Goal: Task Accomplishment & Management: Manage account settings

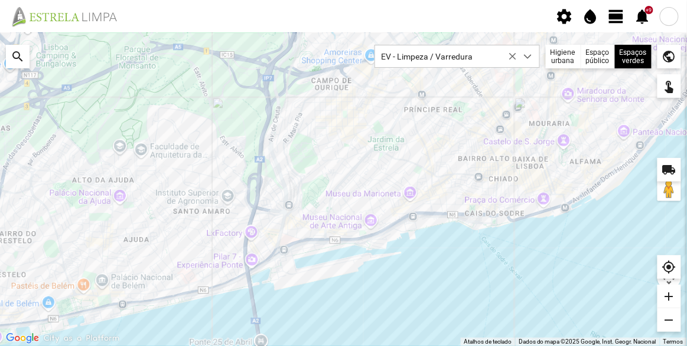
scroll to position [6, 50]
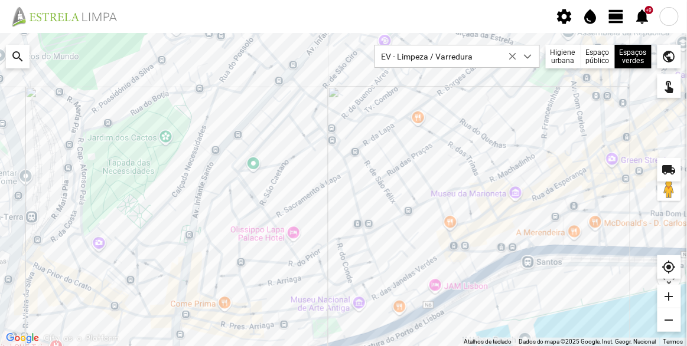
drag, startPoint x: 303, startPoint y: 193, endPoint x: 310, endPoint y: 234, distance: 41.9
click at [310, 233] on div at bounding box center [343, 189] width 687 height 313
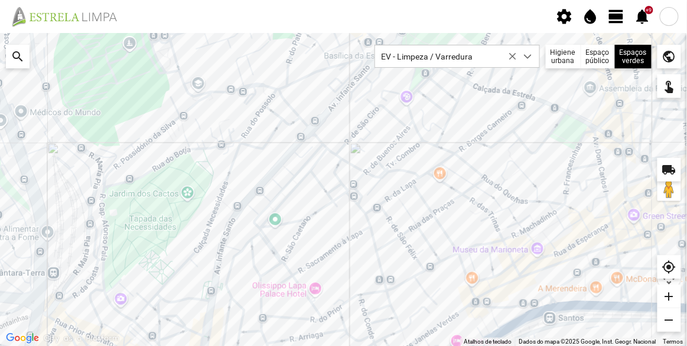
drag, startPoint x: 325, startPoint y: 205, endPoint x: 341, endPoint y: 238, distance: 37.5
click at [341, 238] on div at bounding box center [343, 189] width 687 height 313
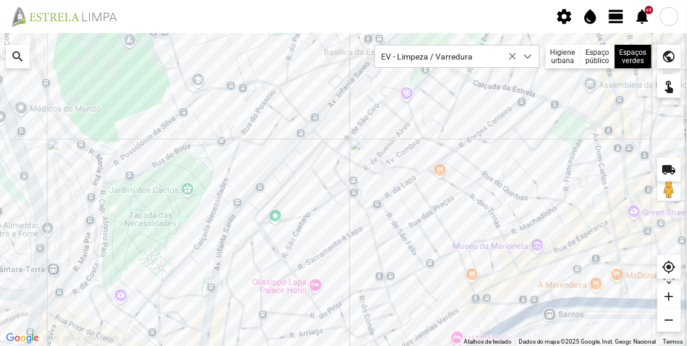
drag, startPoint x: 302, startPoint y: 241, endPoint x: 292, endPoint y: 208, distance: 35.1
click at [292, 208] on div at bounding box center [343, 189] width 687 height 313
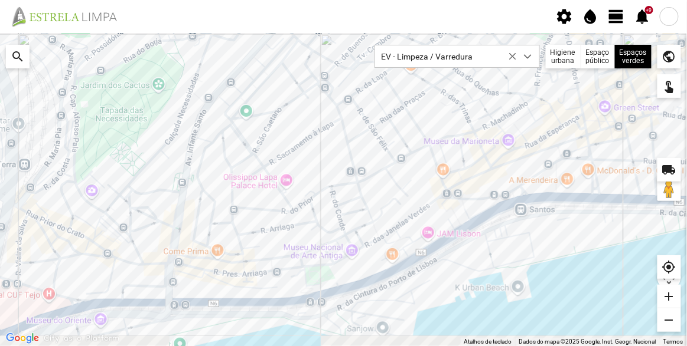
drag, startPoint x: 306, startPoint y: 179, endPoint x: 295, endPoint y: 131, distance: 49.7
click at [295, 131] on div at bounding box center [343, 189] width 687 height 313
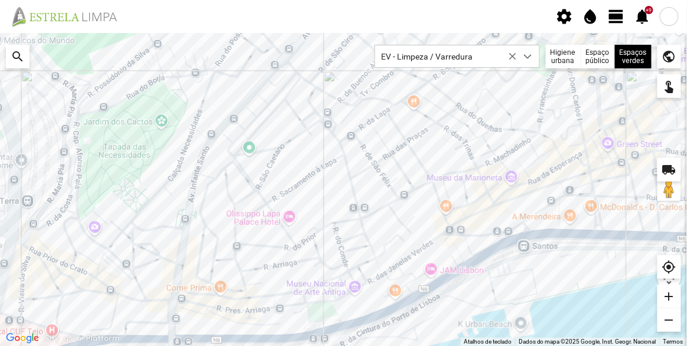
drag, startPoint x: 317, startPoint y: 183, endPoint x: 321, endPoint y: 216, distance: 33.3
click at [321, 216] on div at bounding box center [343, 189] width 687 height 313
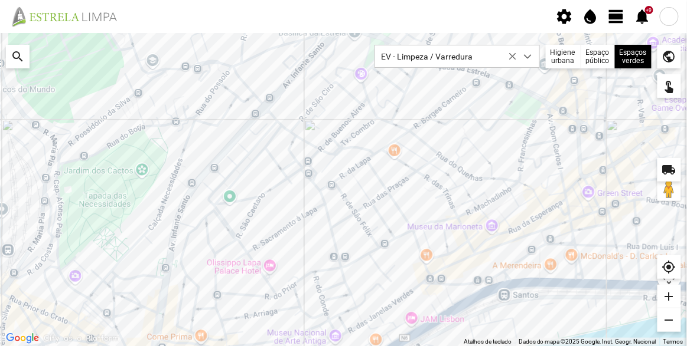
drag, startPoint x: 401, startPoint y: 222, endPoint x: 387, endPoint y: 256, distance: 36.5
click at [387, 256] on div at bounding box center [343, 189] width 687 height 313
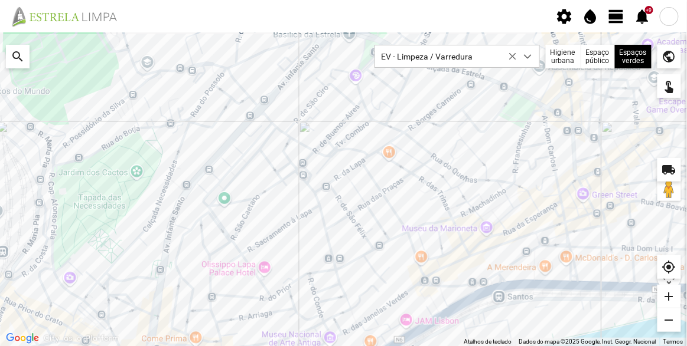
drag, startPoint x: 334, startPoint y: 228, endPoint x: 342, endPoint y: 190, distance: 38.8
click at [342, 190] on div at bounding box center [343, 189] width 687 height 313
click at [330, 140] on div at bounding box center [343, 189] width 687 height 313
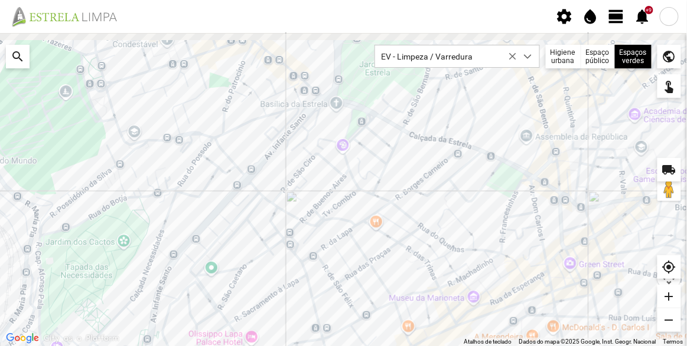
drag, startPoint x: 411, startPoint y: 144, endPoint x: 370, endPoint y: 218, distance: 84.6
click at [370, 218] on div at bounding box center [343, 189] width 687 height 313
click at [614, 8] on span "view_day" at bounding box center [616, 17] width 18 height 18
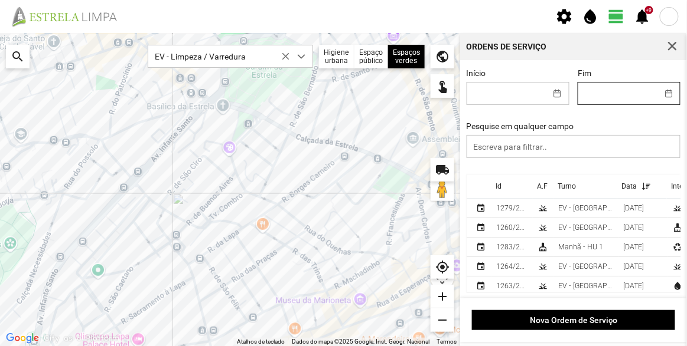
click at [597, 99] on input "Fim" at bounding box center [617, 94] width 79 height 22
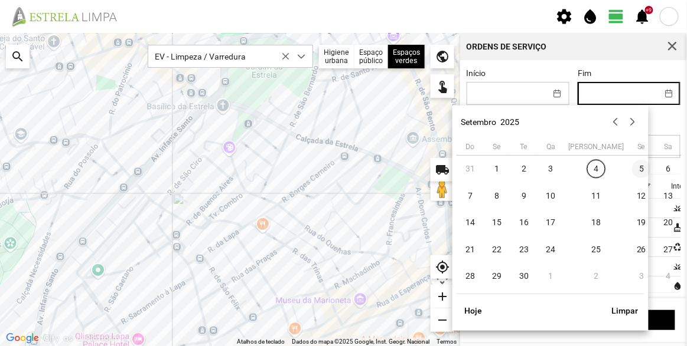
click at [632, 169] on span "5" at bounding box center [641, 169] width 19 height 19
type input "[DATE]"
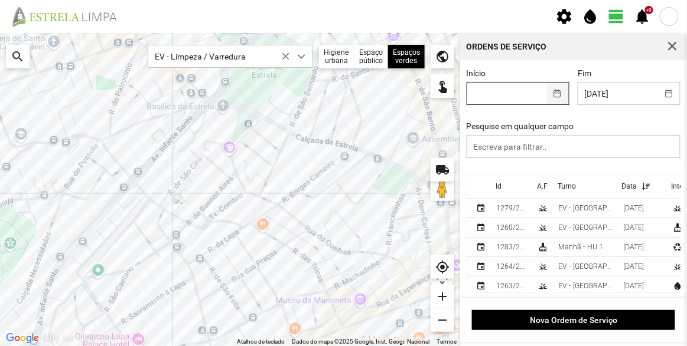
click at [546, 91] on button "button" at bounding box center [557, 94] width 23 height 22
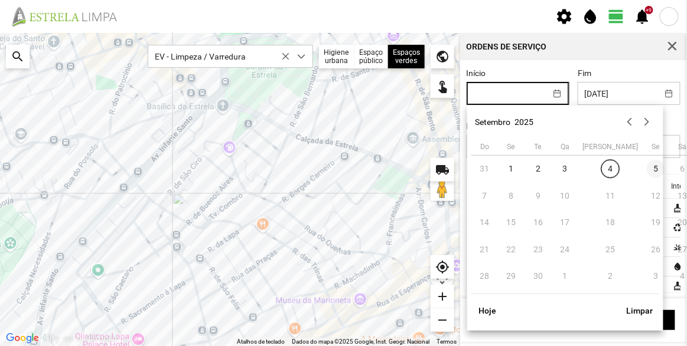
click at [646, 168] on span "5" at bounding box center [655, 169] width 19 height 19
type input "[DATE]"
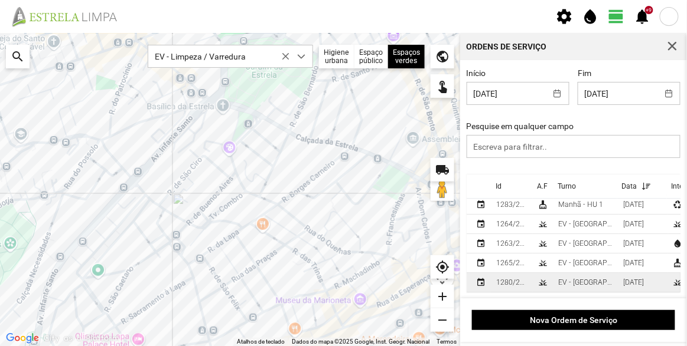
scroll to position [1, 0]
click at [623, 279] on div "[DATE]" at bounding box center [633, 283] width 21 height 8
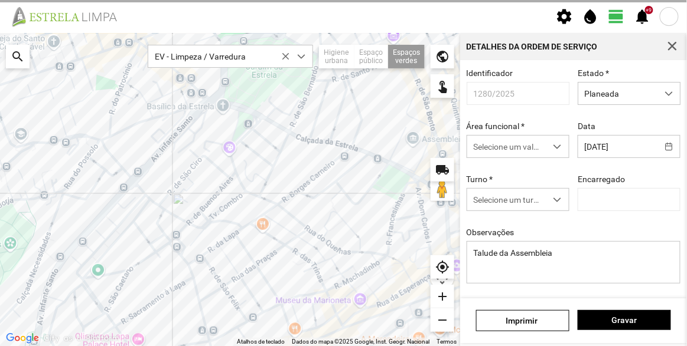
type input "[PERSON_NAME]"
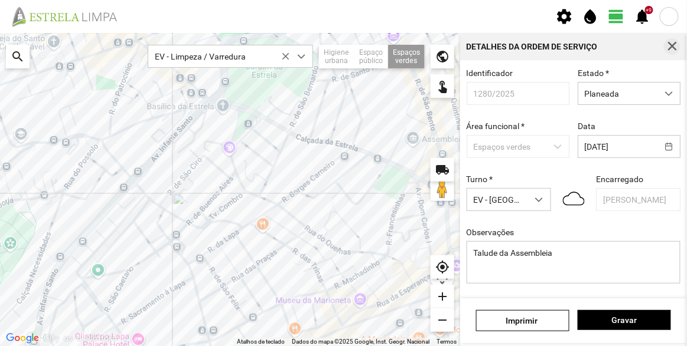
click at [676, 47] on span "button" at bounding box center [671, 46] width 11 height 11
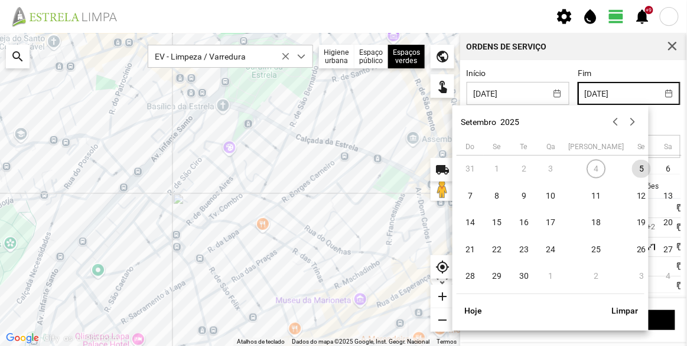
click at [613, 95] on input "[DATE]" at bounding box center [617, 94] width 79 height 22
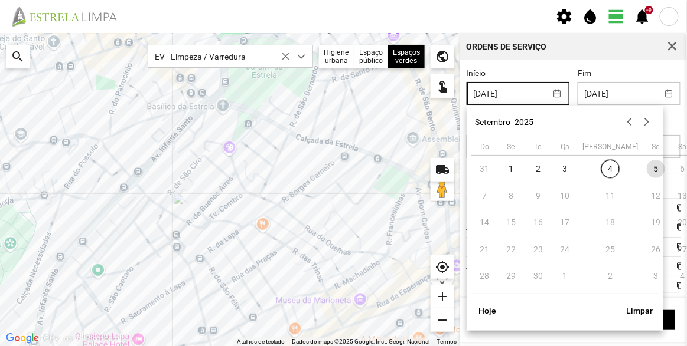
click at [519, 96] on input "[DATE]" at bounding box center [506, 94] width 79 height 22
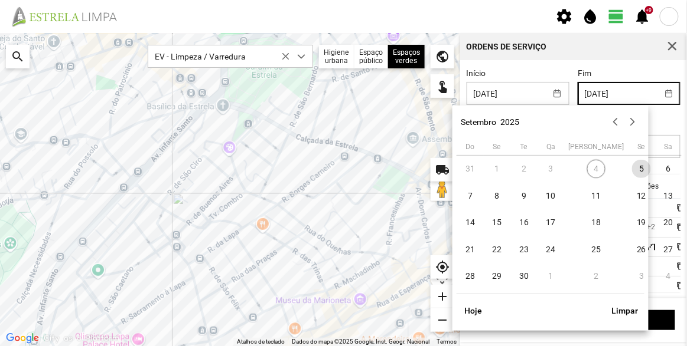
click at [601, 92] on input "[DATE]" at bounding box center [617, 94] width 79 height 22
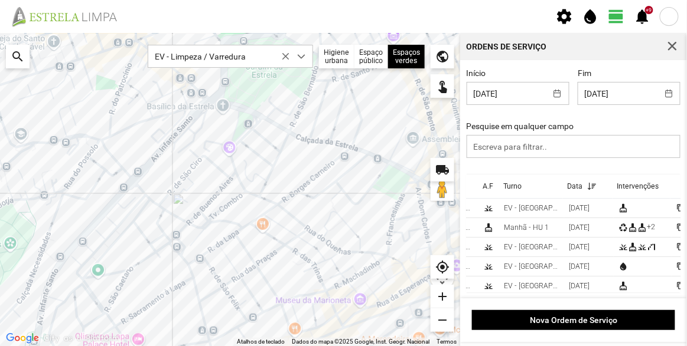
click at [669, 124] on div "Pesquise em qualquer campo" at bounding box center [573, 140] width 223 height 37
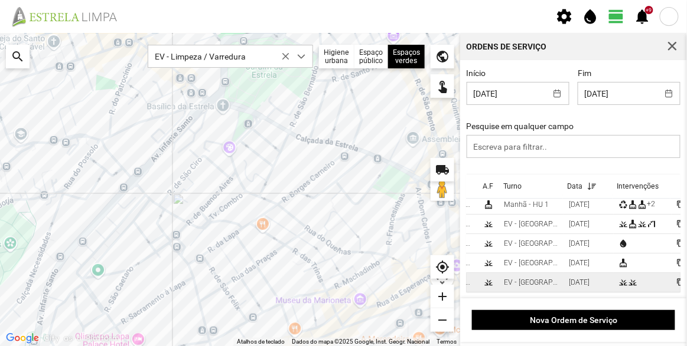
scroll to position [1, 0]
click at [676, 279] on span "content_copy" at bounding box center [680, 283] width 8 height 8
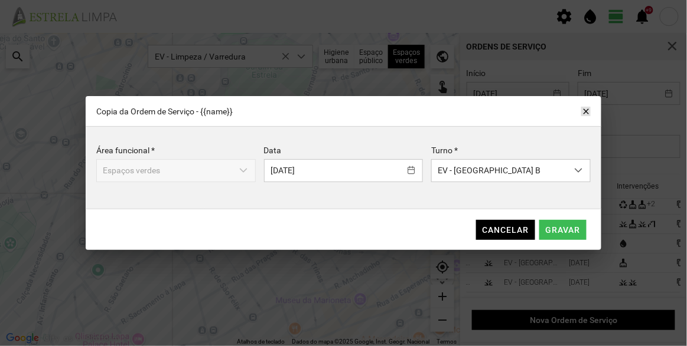
click at [584, 110] on span "close" at bounding box center [585, 111] width 9 height 9
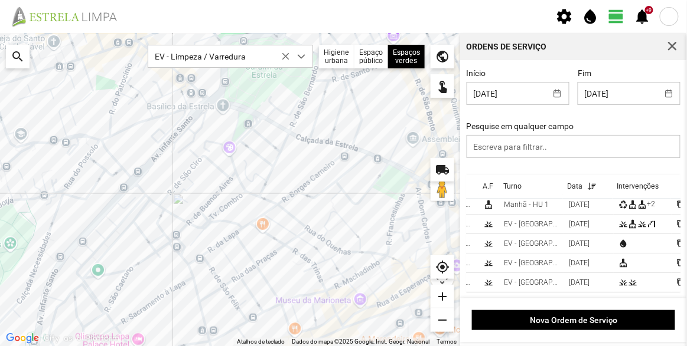
scroll to position [31, 70]
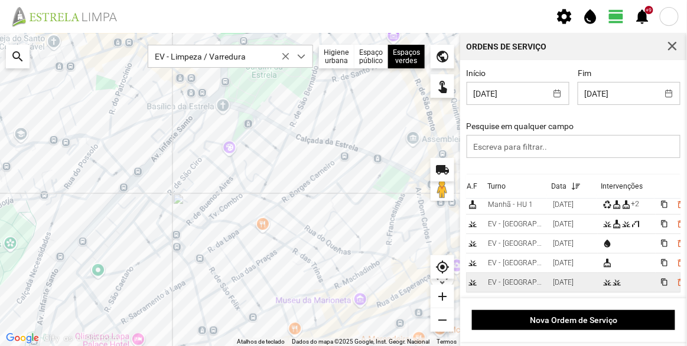
click at [655, 273] on td "content_copy delete_outline" at bounding box center [674, 282] width 38 height 19
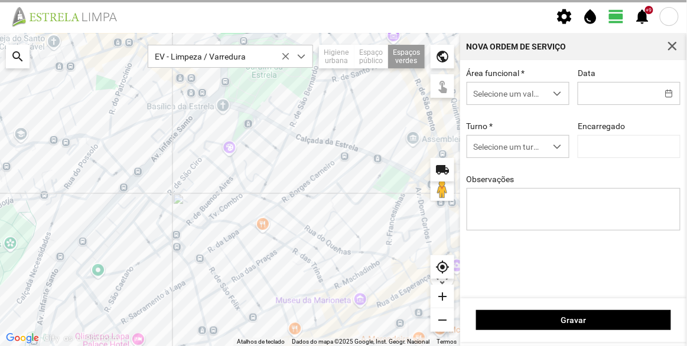
type input "[DATE]"
type textarea "Talude da Assembleia"
type input "[PERSON_NAME]"
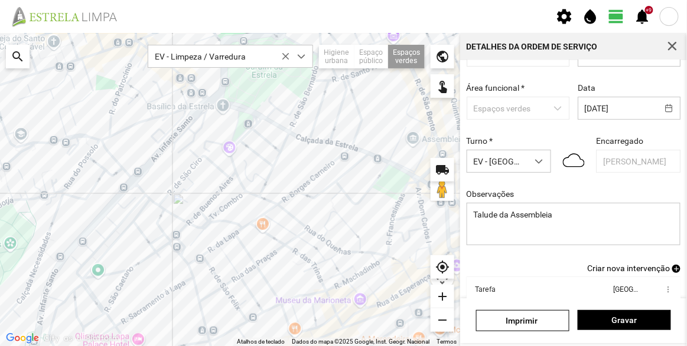
scroll to position [103, 0]
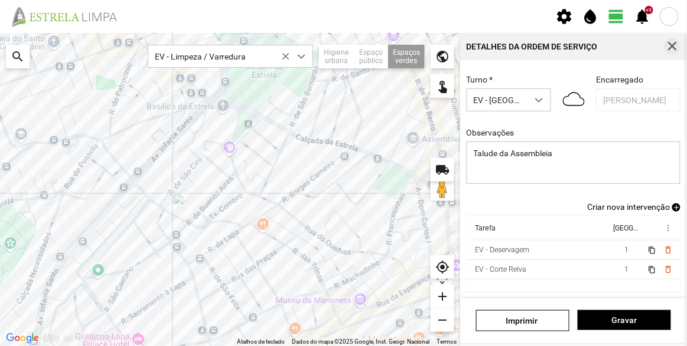
click at [670, 49] on span "button" at bounding box center [671, 46] width 11 height 11
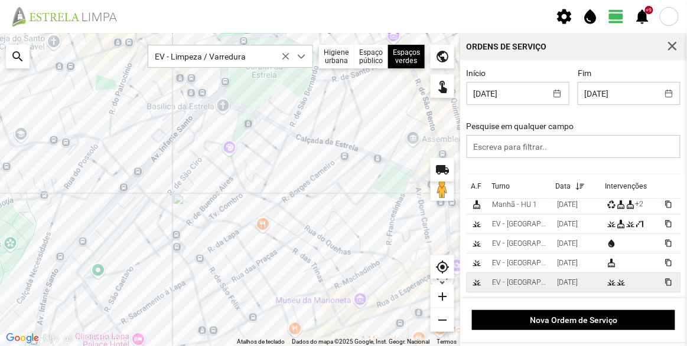
scroll to position [31, 70]
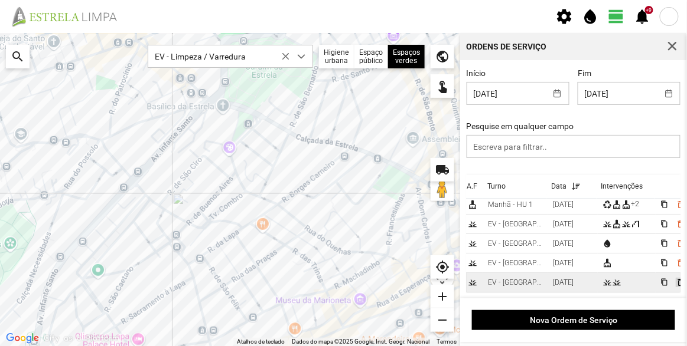
click at [675, 278] on span "delete_outline" at bounding box center [679, 282] width 9 height 9
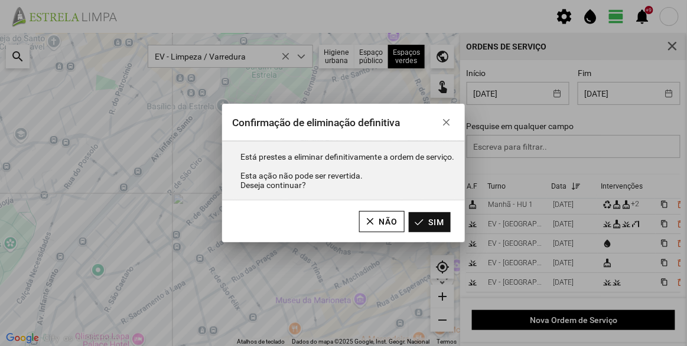
click at [434, 225] on button "Sim" at bounding box center [429, 223] width 42 height 20
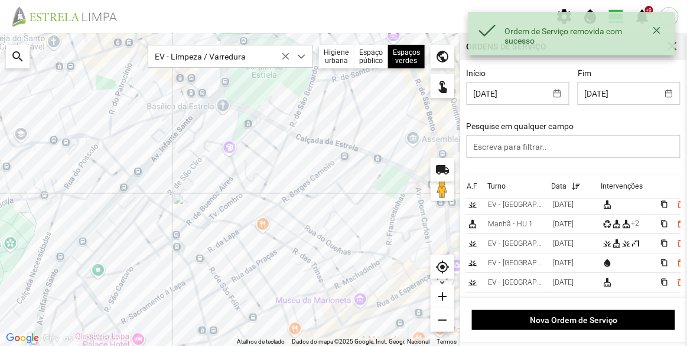
scroll to position [11, 70]
click at [601, 96] on input "[DATE]" at bounding box center [617, 94] width 79 height 22
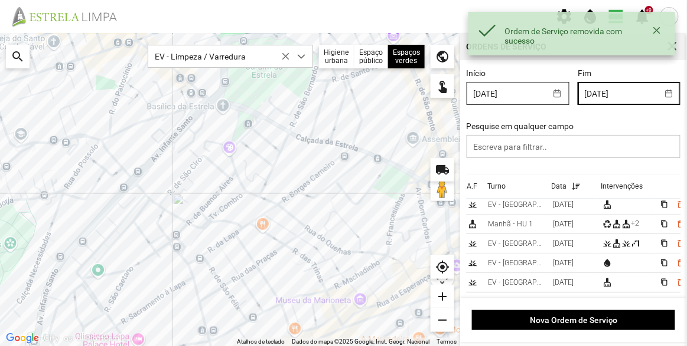
click at [502, 84] on input "[DATE]" at bounding box center [506, 94] width 79 height 22
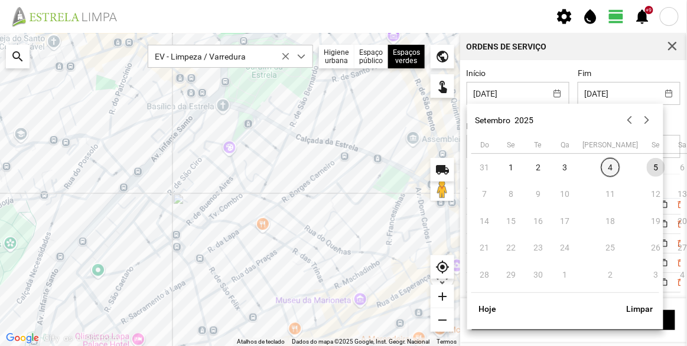
click at [601, 169] on span "4" at bounding box center [610, 167] width 19 height 19
type input "[DATE]"
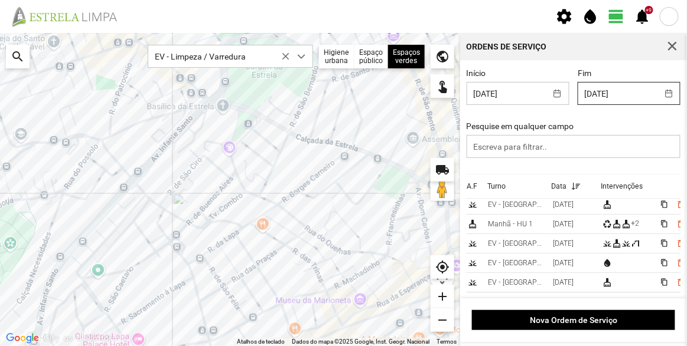
click at [589, 91] on input "[DATE]" at bounding box center [617, 94] width 79 height 22
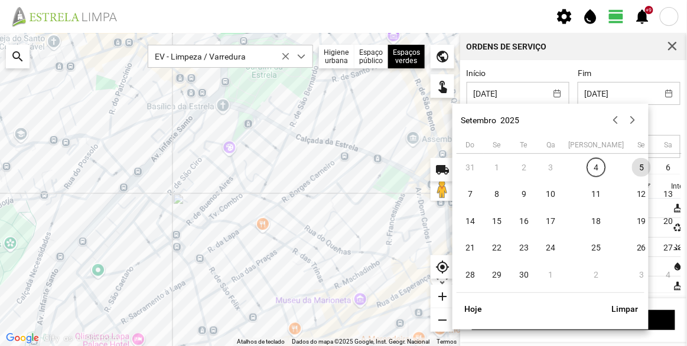
click at [632, 165] on span "5" at bounding box center [641, 167] width 19 height 19
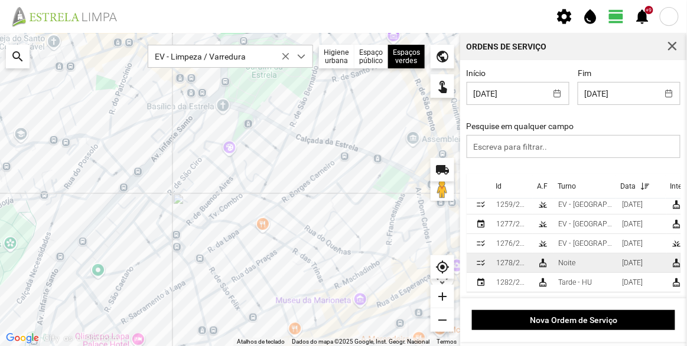
scroll to position [129, 0]
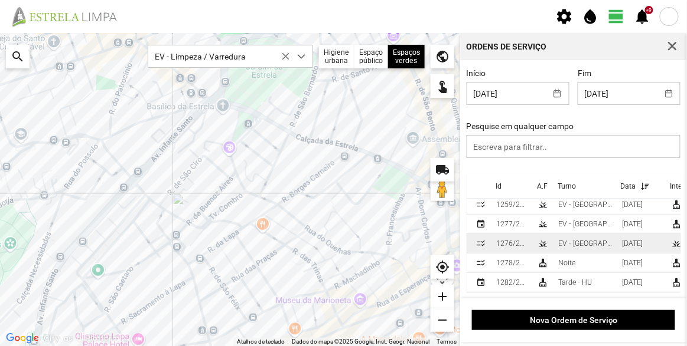
click at [576, 240] on div "EV - [GEOGRAPHIC_DATA] B" at bounding box center [585, 244] width 54 height 8
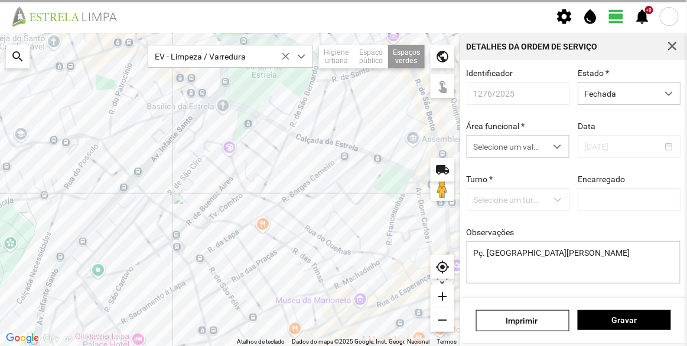
type input "[PERSON_NAME]"
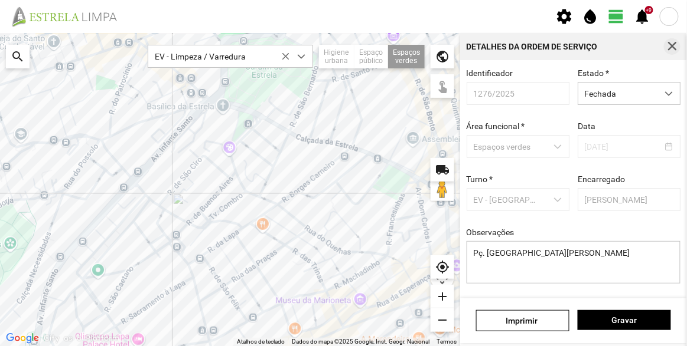
click at [672, 44] on span "button" at bounding box center [671, 46] width 11 height 11
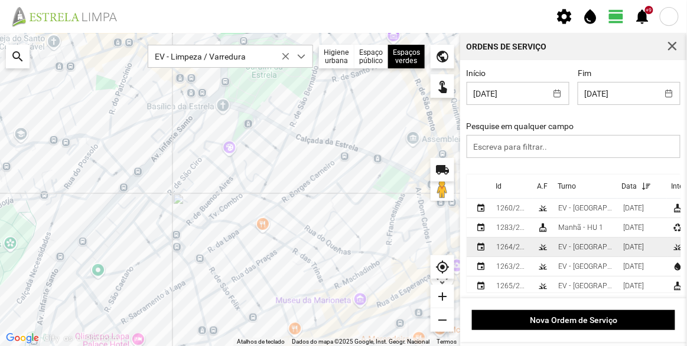
click at [579, 249] on div "EV - [GEOGRAPHIC_DATA] A" at bounding box center [585, 247] width 55 height 8
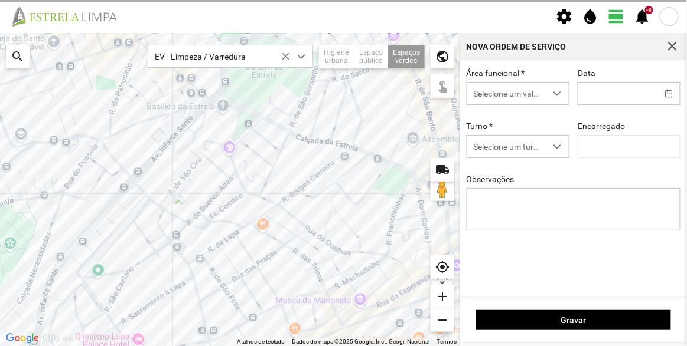
type input "[DATE]"
type input "[PERSON_NAME]"
type textarea "[PERSON_NAME]"
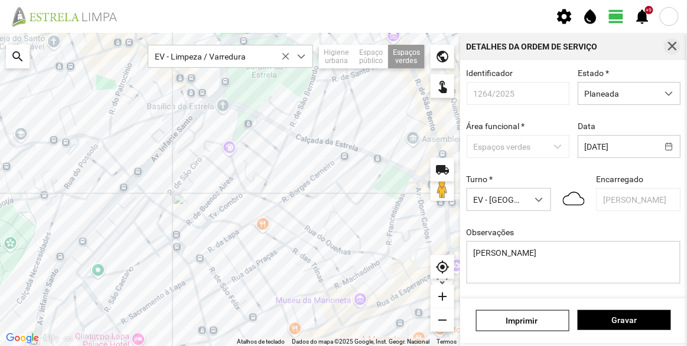
click at [670, 45] on span "button" at bounding box center [671, 46] width 11 height 11
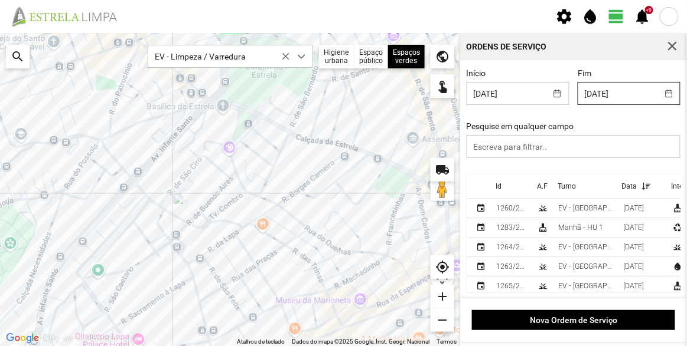
click at [604, 87] on input "[DATE]" at bounding box center [617, 94] width 79 height 22
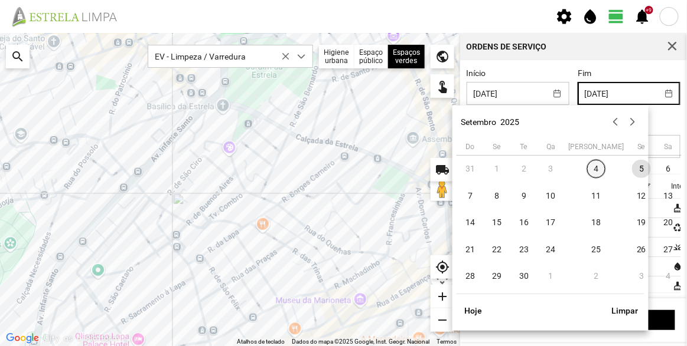
click at [587, 172] on span "4" at bounding box center [596, 169] width 19 height 19
type input "[DATE]"
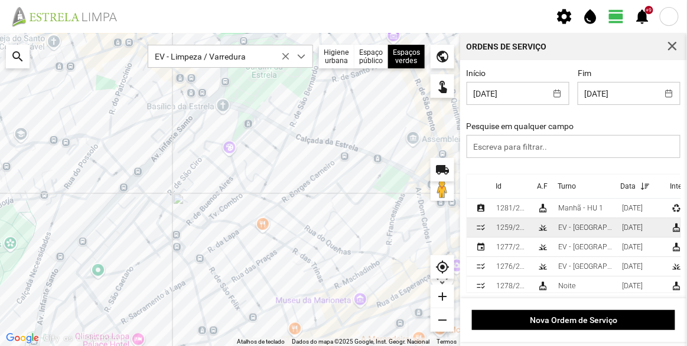
click at [578, 231] on div "EV - [GEOGRAPHIC_DATA] B" at bounding box center [585, 228] width 54 height 8
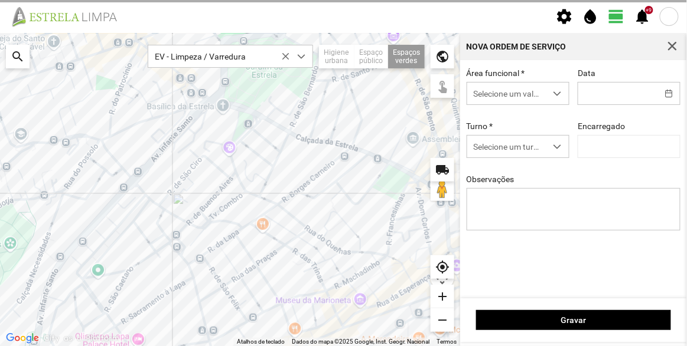
type input "[DATE]"
type input "[PERSON_NAME]"
type textarea "Recolha de papeleiras"
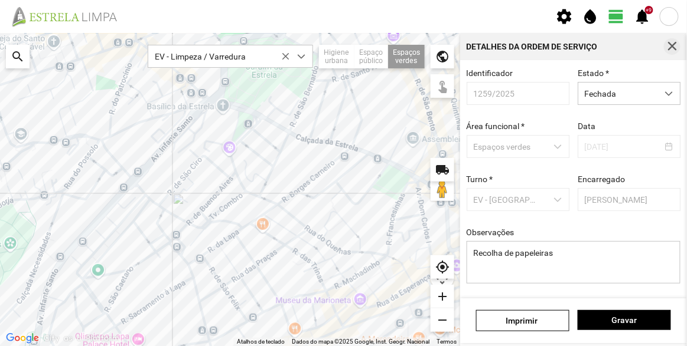
click at [667, 44] on span "button" at bounding box center [671, 46] width 11 height 11
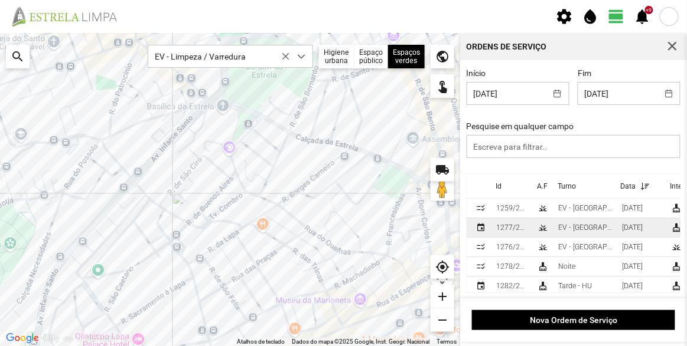
scroll to position [31, 0]
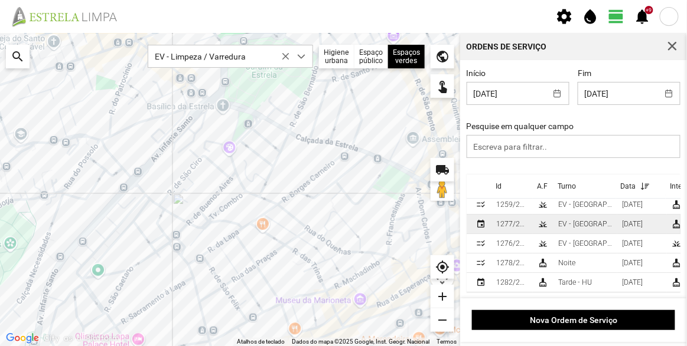
click at [569, 222] on td "EV - [GEOGRAPHIC_DATA] A" at bounding box center [585, 224] width 64 height 19
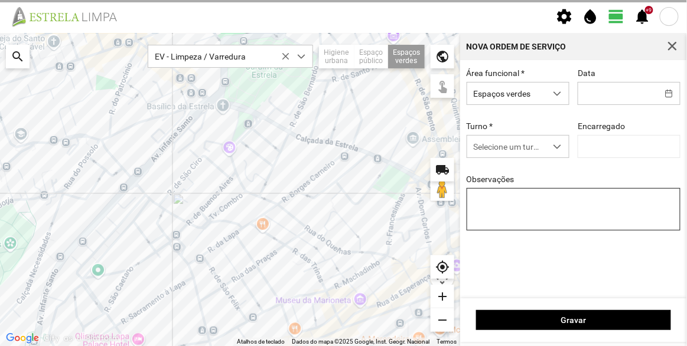
type input "[DATE]"
type input "[PERSON_NAME]"
type textarea "[PERSON_NAME]"
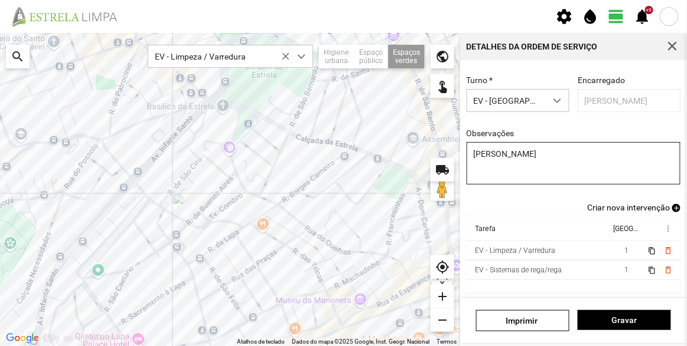
scroll to position [103, 0]
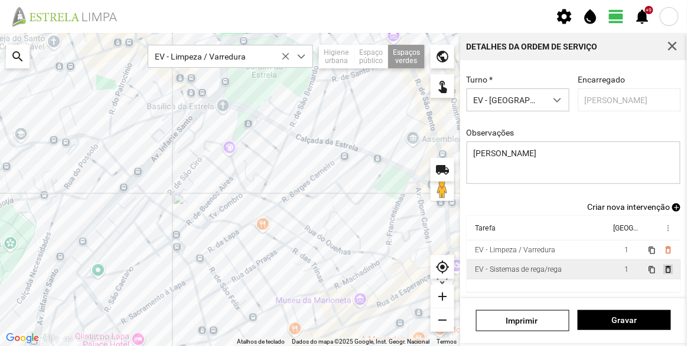
click at [662, 266] on span "delete_outline" at bounding box center [666, 269] width 9 height 9
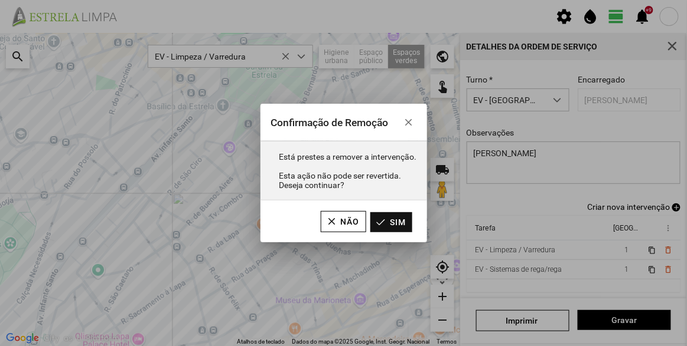
click at [400, 222] on button "Sim" at bounding box center [391, 223] width 42 height 20
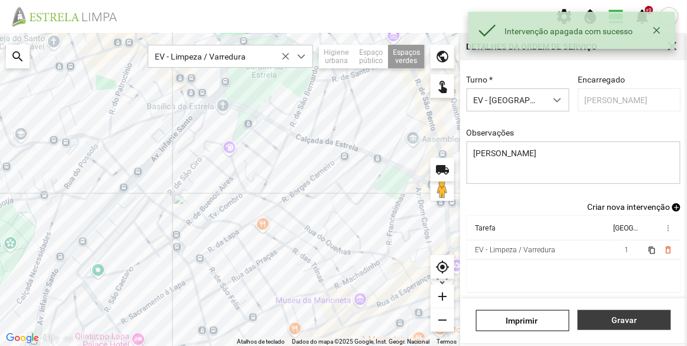
click at [635, 322] on span "Gravar" at bounding box center [624, 320] width 81 height 9
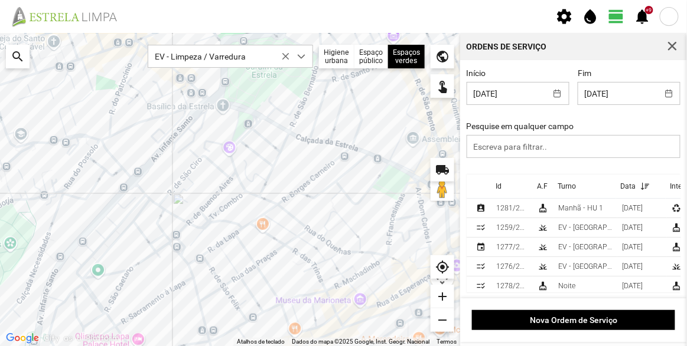
click at [499, 19] on fbc-header "settings water_drop view_day +9 notifications" at bounding box center [343, 16] width 687 height 33
click at [431, 4] on fbc-header "settings water_drop view_day +9 notifications" at bounding box center [343, 16] width 687 height 33
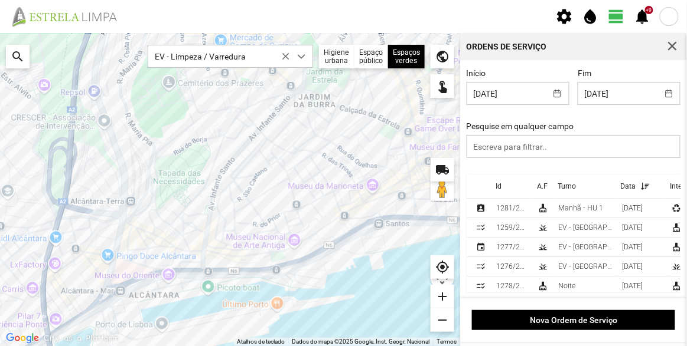
drag, startPoint x: 304, startPoint y: 217, endPoint x: 302, endPoint y: 164, distance: 52.6
click at [303, 164] on div at bounding box center [230, 189] width 460 height 313
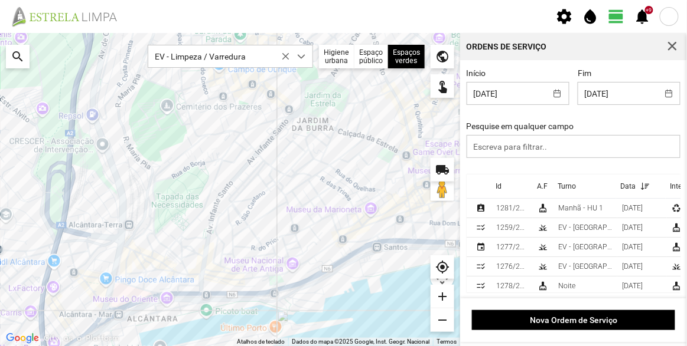
drag, startPoint x: 310, startPoint y: 148, endPoint x: 309, endPoint y: 174, distance: 26.0
click at [309, 174] on div at bounding box center [230, 189] width 460 height 313
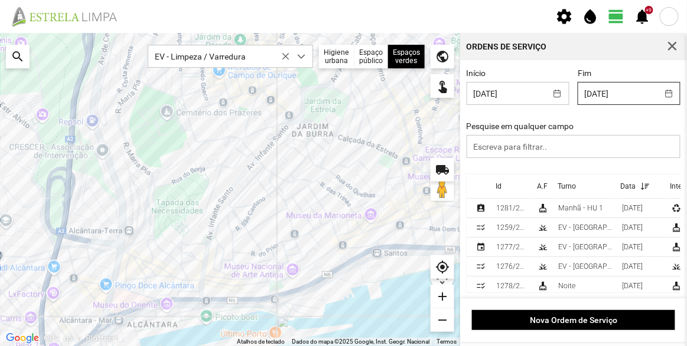
click at [621, 87] on input "[DATE]" at bounding box center [617, 94] width 79 height 22
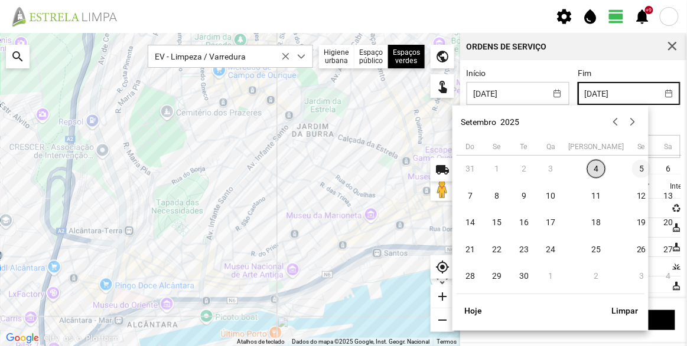
click at [632, 171] on span "5" at bounding box center [641, 169] width 19 height 19
type input "[DATE]"
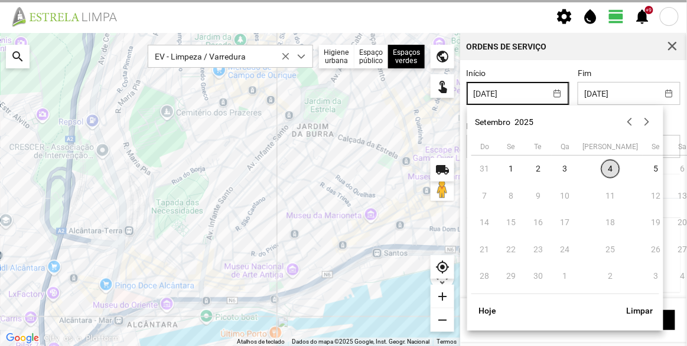
click at [507, 98] on input "[DATE]" at bounding box center [506, 94] width 79 height 22
click at [646, 171] on span "5" at bounding box center [655, 169] width 19 height 19
type input "[DATE]"
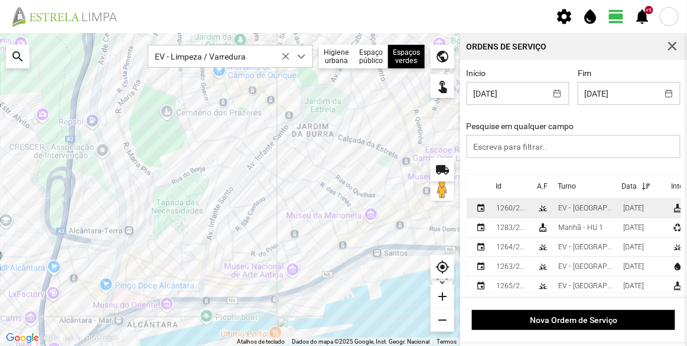
click at [570, 210] on div "EV - [GEOGRAPHIC_DATA] B" at bounding box center [585, 208] width 55 height 8
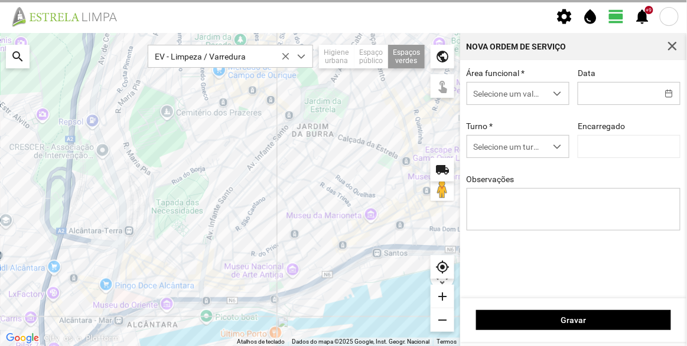
type input "[DATE]"
type input "[PERSON_NAME]"
type textarea "Recolha de papeleiras"
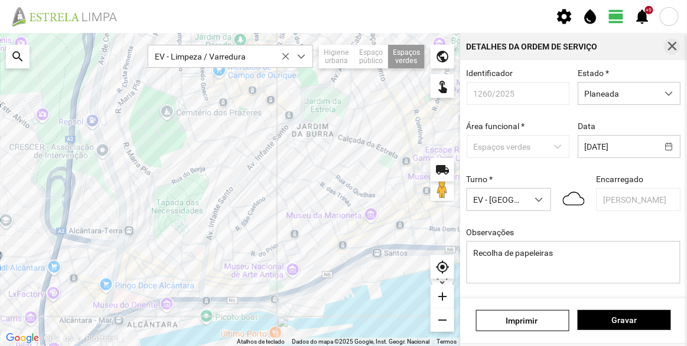
click at [674, 51] on span "button" at bounding box center [671, 46] width 11 height 11
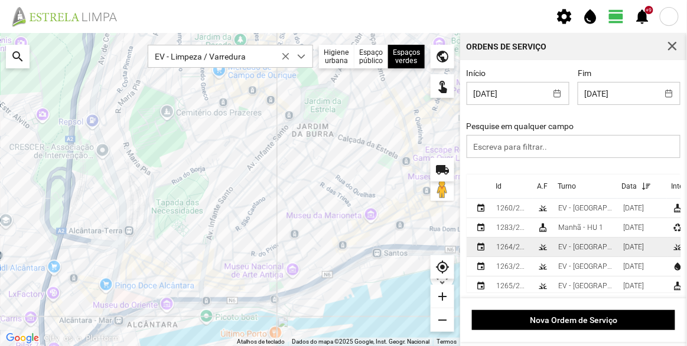
click at [580, 244] on div "EV - [GEOGRAPHIC_DATA] A" at bounding box center [585, 247] width 55 height 8
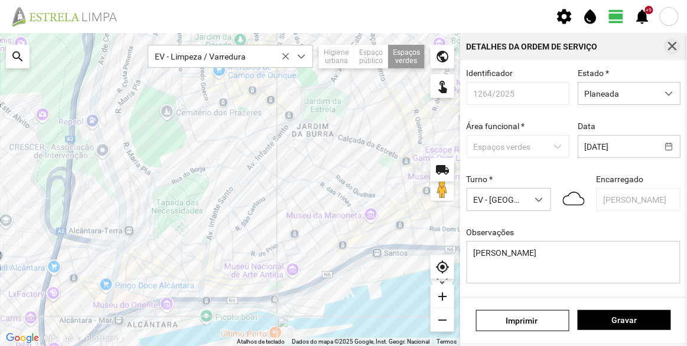
click at [668, 51] on button "button" at bounding box center [671, 46] width 17 height 17
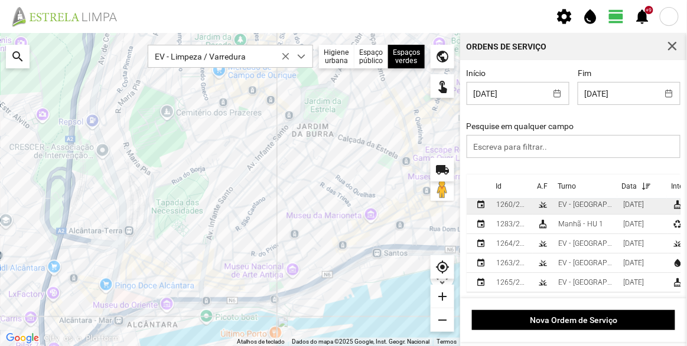
scroll to position [11, 0]
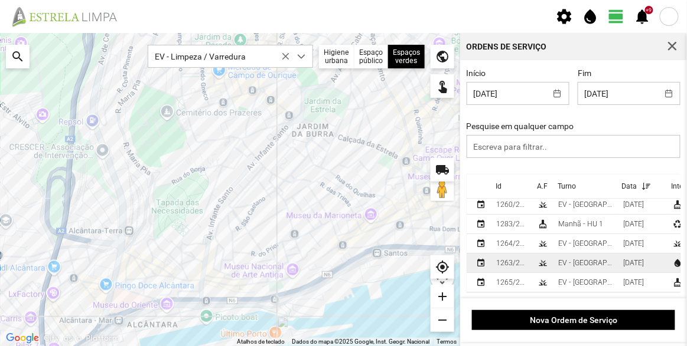
click at [591, 259] on div "EV - [GEOGRAPHIC_DATA] A" at bounding box center [585, 263] width 55 height 8
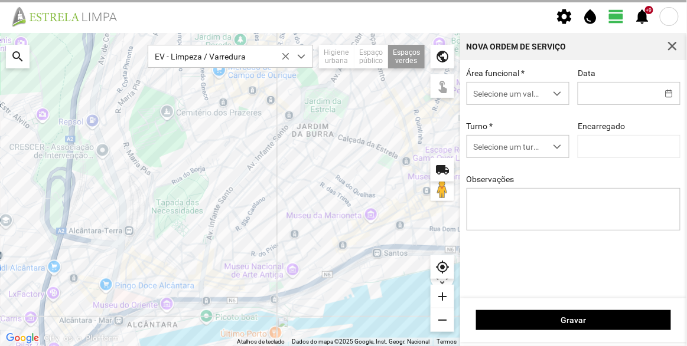
type input "[DATE]"
type input "[PERSON_NAME]"
type textarea "Sede e Viveiro e Av. [PERSON_NAME] (escalónias e lantanas)"
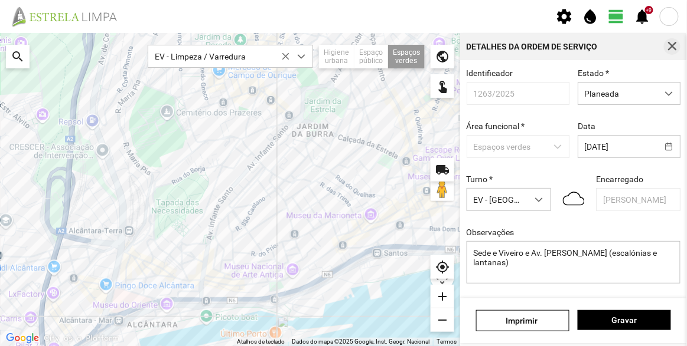
click at [672, 43] on span "button" at bounding box center [671, 46] width 11 height 11
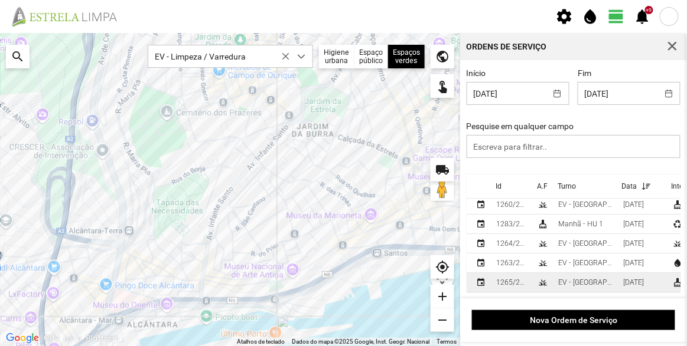
scroll to position [11, 0]
click at [560, 279] on div "EV - [GEOGRAPHIC_DATA] A" at bounding box center [585, 283] width 55 height 8
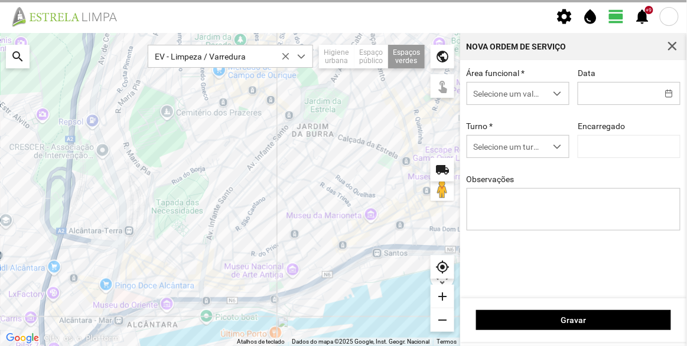
type input "[DATE]"
type input "[PERSON_NAME]"
type textarea "[PERSON_NAME]"
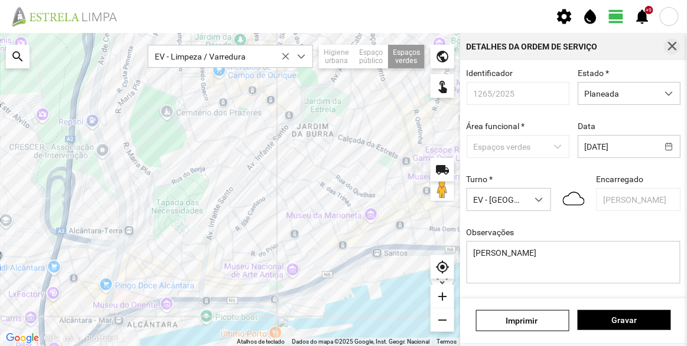
click at [675, 44] on span "button" at bounding box center [671, 46] width 11 height 11
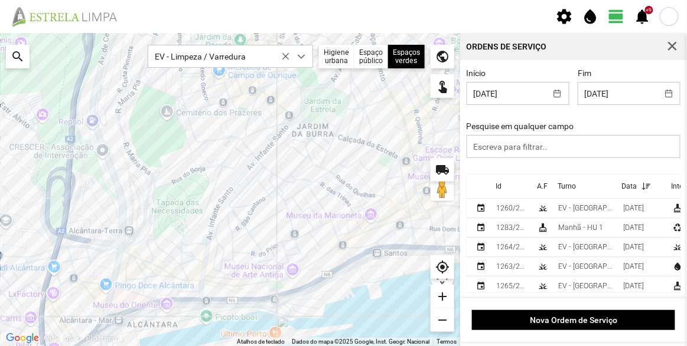
click at [421, 109] on div at bounding box center [230, 189] width 460 height 313
click at [527, 97] on input "[DATE]" at bounding box center [506, 94] width 79 height 22
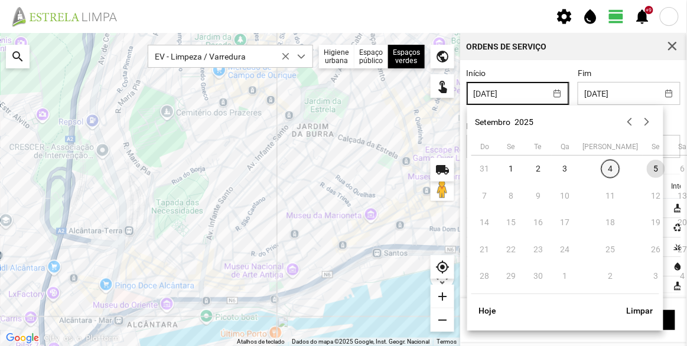
click at [601, 170] on span "4" at bounding box center [610, 169] width 19 height 19
type input "[DATE]"
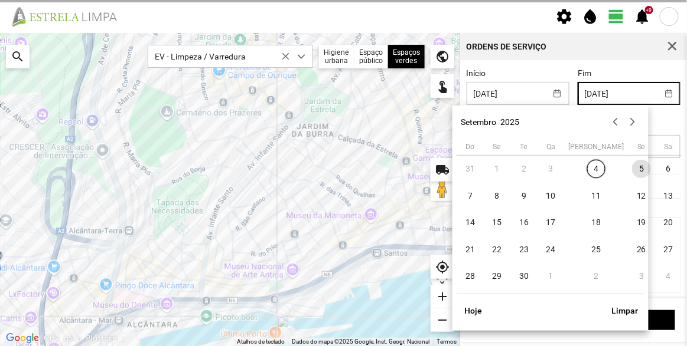
click at [618, 97] on input "[DATE]" at bounding box center [617, 94] width 79 height 22
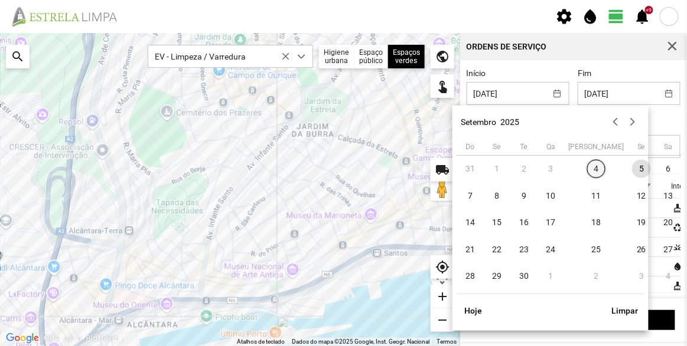
click at [587, 169] on span "4" at bounding box center [596, 169] width 19 height 19
type input "[DATE]"
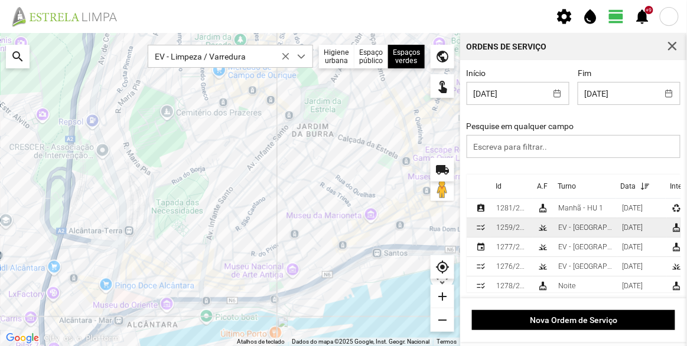
scroll to position [31, 0]
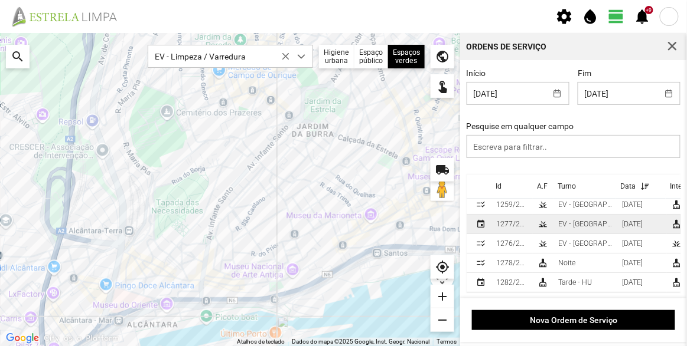
click at [587, 220] on div "EV - [GEOGRAPHIC_DATA] A" at bounding box center [585, 224] width 54 height 8
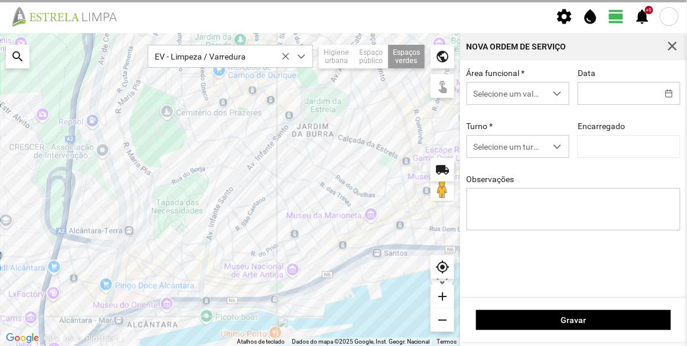
type input "[DATE]"
type textarea "[PERSON_NAME]"
type input "[PERSON_NAME]"
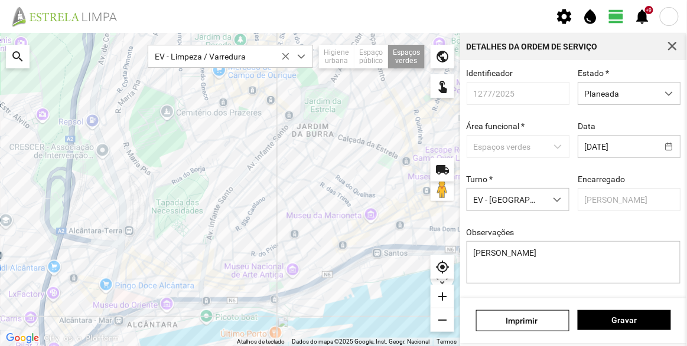
click at [540, 229] on div "Identificador 1277/2025 Estado * Planeada Área funcional * Espaços verdes Data …" at bounding box center [573, 185] width 223 height 234
click at [674, 47] on span "button" at bounding box center [671, 46] width 11 height 11
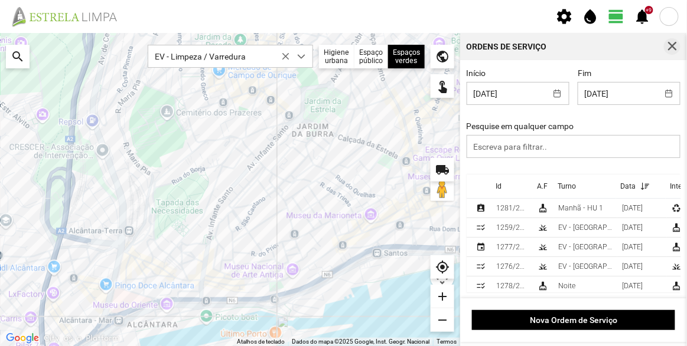
click at [677, 47] on span "button" at bounding box center [671, 46] width 11 height 11
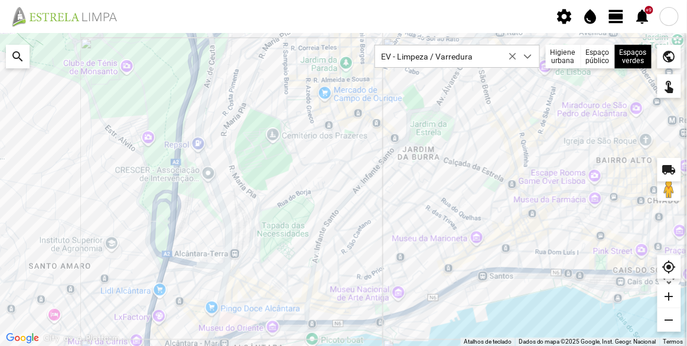
drag, startPoint x: 401, startPoint y: 170, endPoint x: 436, endPoint y: 196, distance: 43.4
click at [436, 196] on div at bounding box center [343, 189] width 687 height 313
